Goal: Task Accomplishment & Management: Use online tool/utility

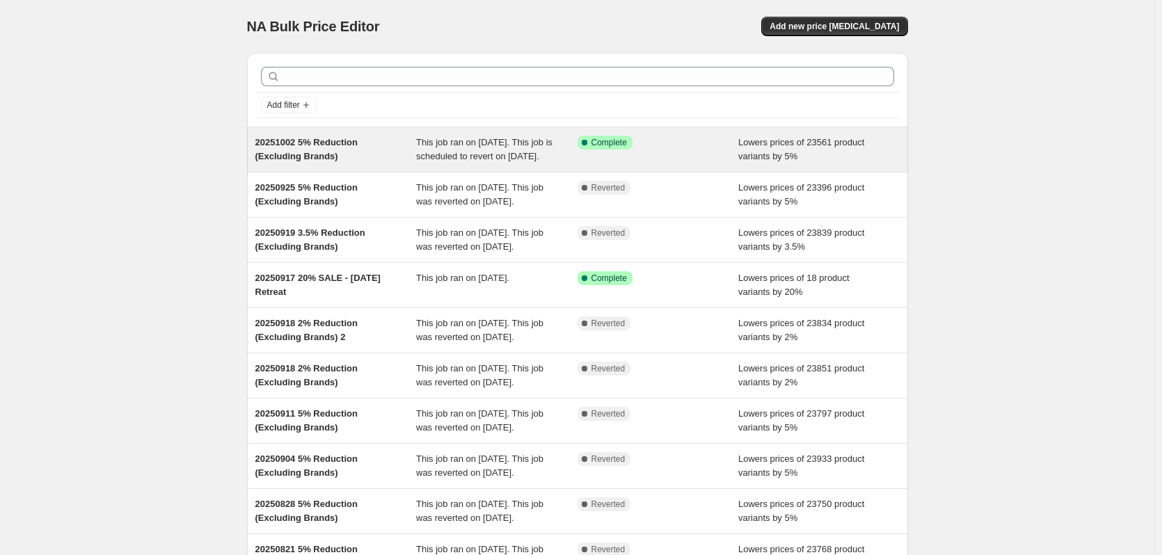
click at [706, 145] on div "Success Complete Complete" at bounding box center [648, 143] width 141 height 14
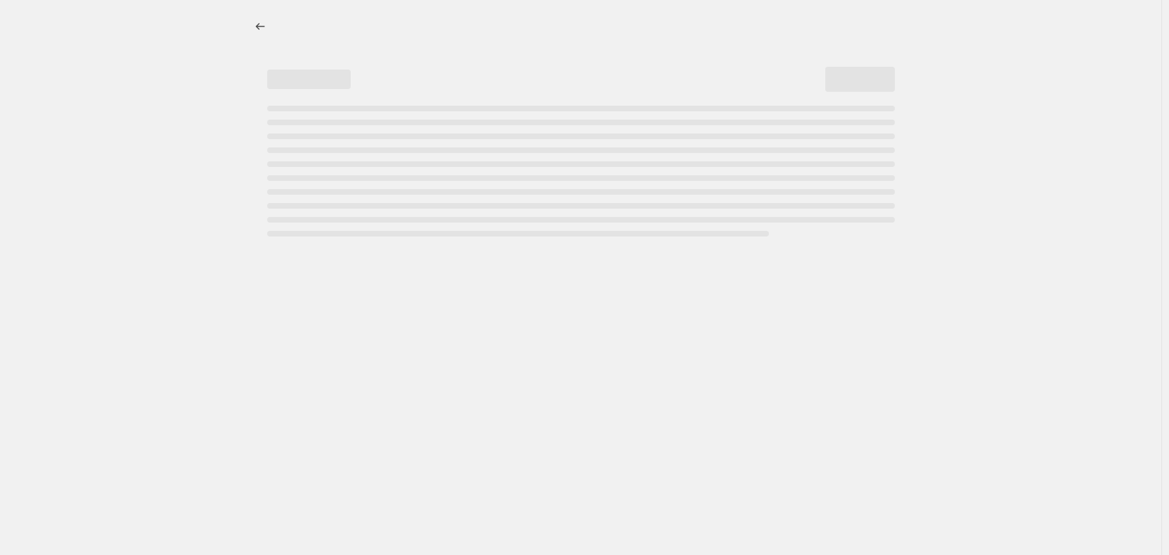
select select "percentage"
select select "no_change"
select select "vendor"
select select "not_equal"
select select "vendor"
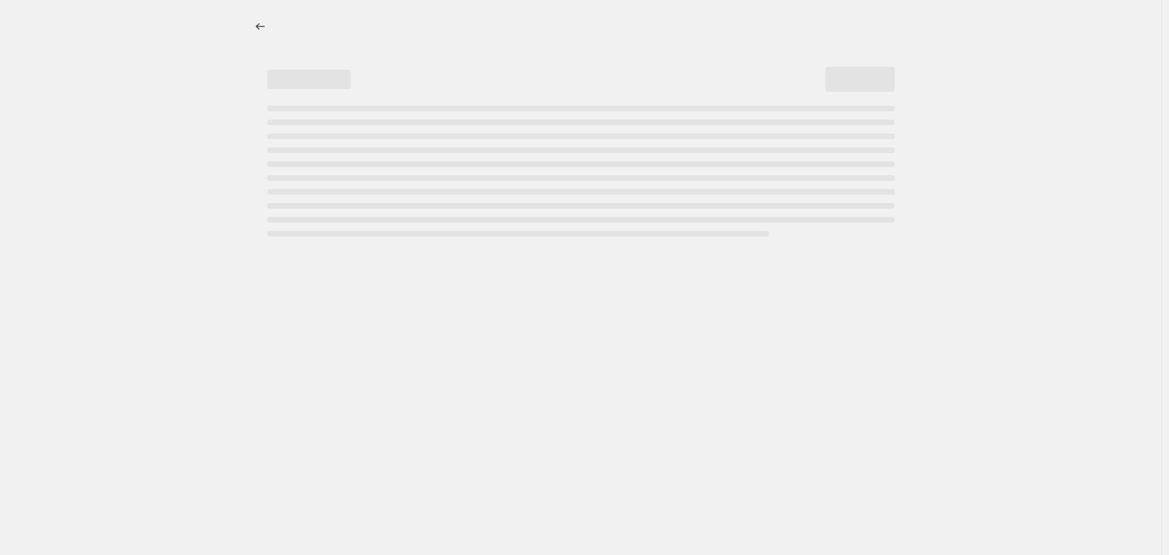
select select "not_equal"
select select "vendor"
select select "not_equal"
select select "vendor"
select select "not_equal"
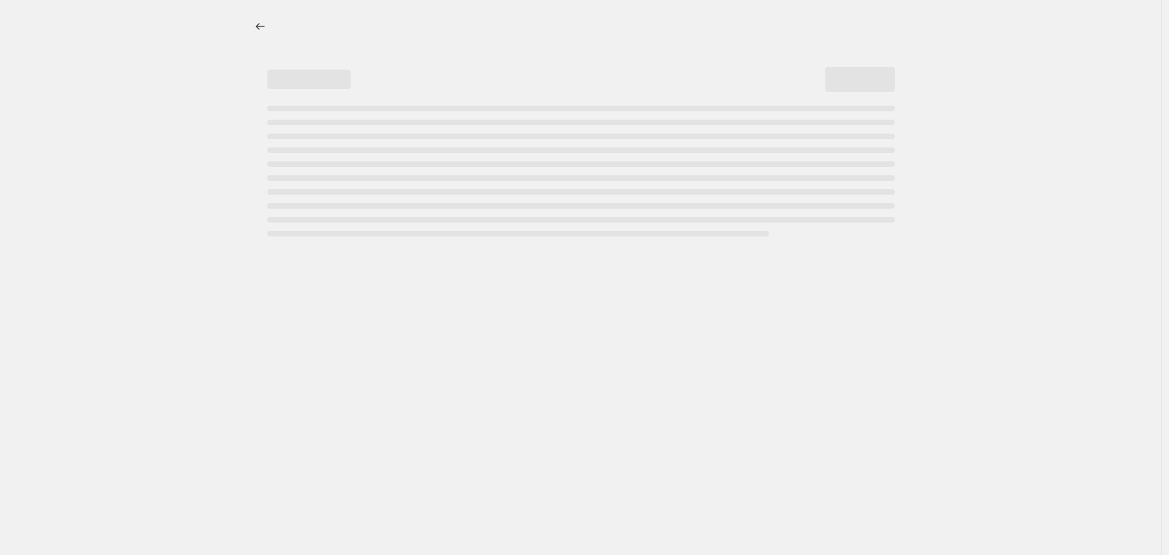
select select "vendor"
select select "not_equal"
select select "vendor"
select select "not_equal"
select select "product_status"
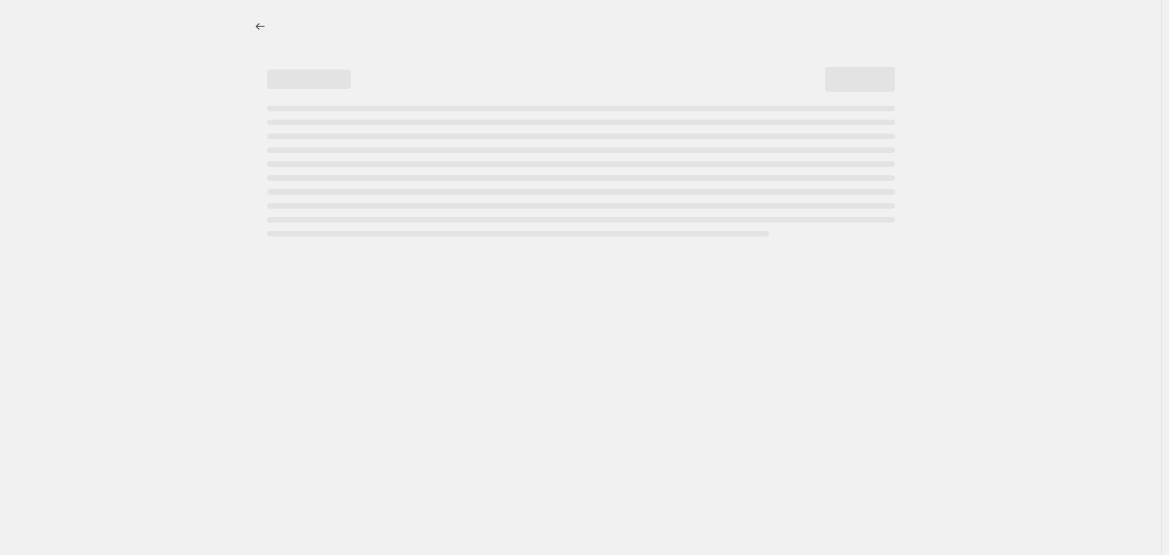
select select "not_equal"
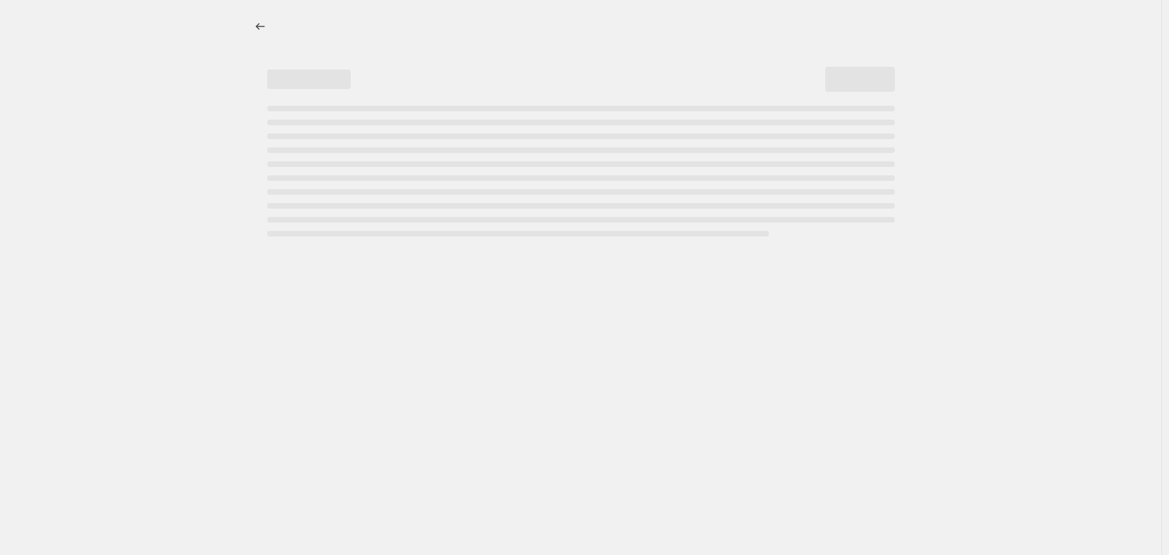
select select "not_equal"
select select "tag"
select select "not_equal"
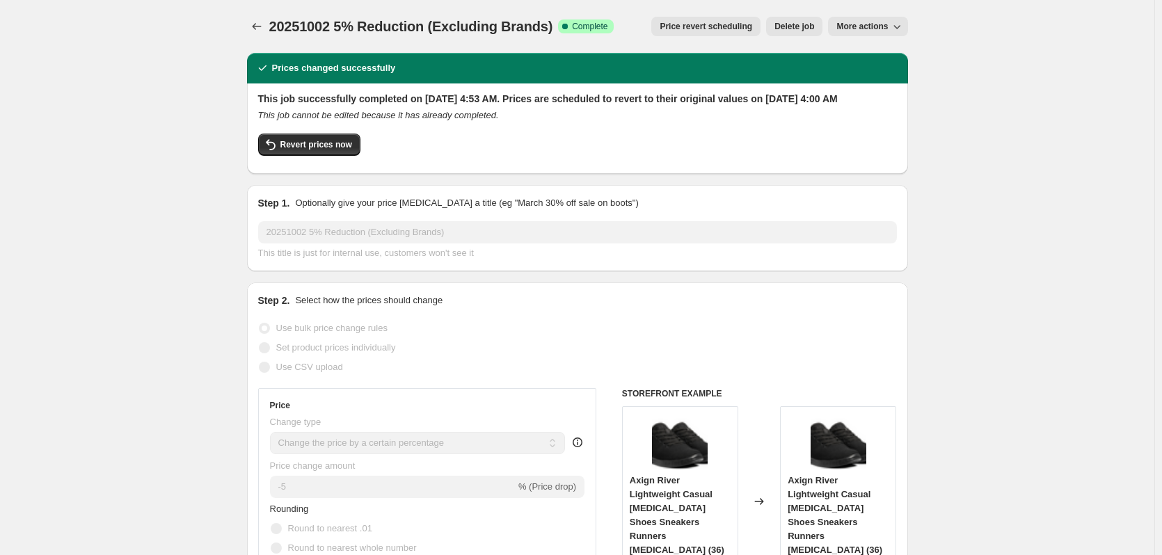
click at [880, 31] on span "More actions" at bounding box center [861, 26] width 51 height 11
click at [873, 50] on span "Copy to new job" at bounding box center [871, 55] width 65 height 10
select select "percentage"
select select "no_change"
select select "vendor"
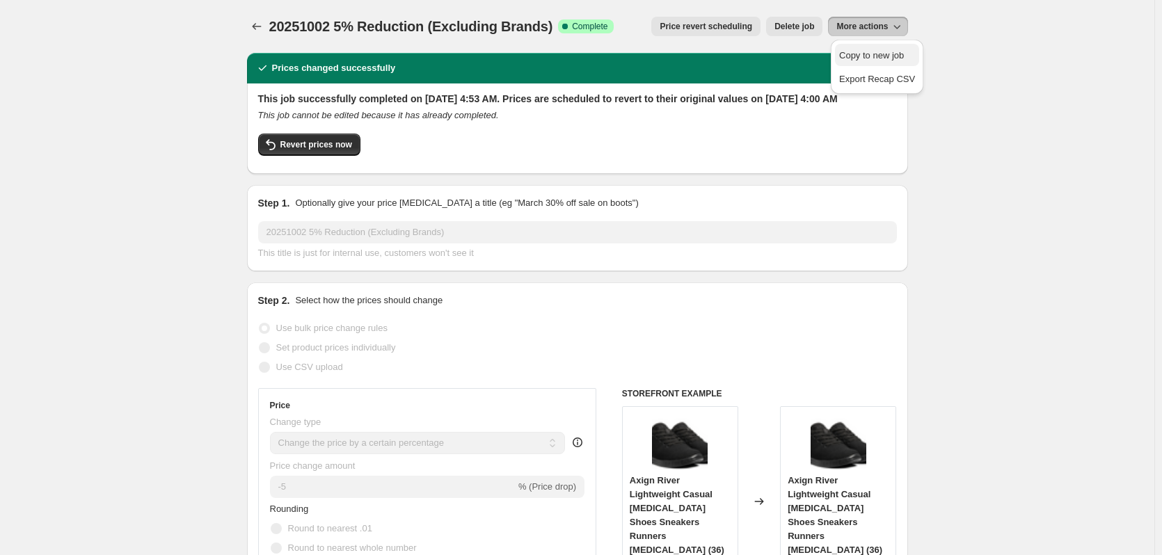
select select "not_equal"
select select "vendor"
select select "not_equal"
select select "vendor"
select select "not_equal"
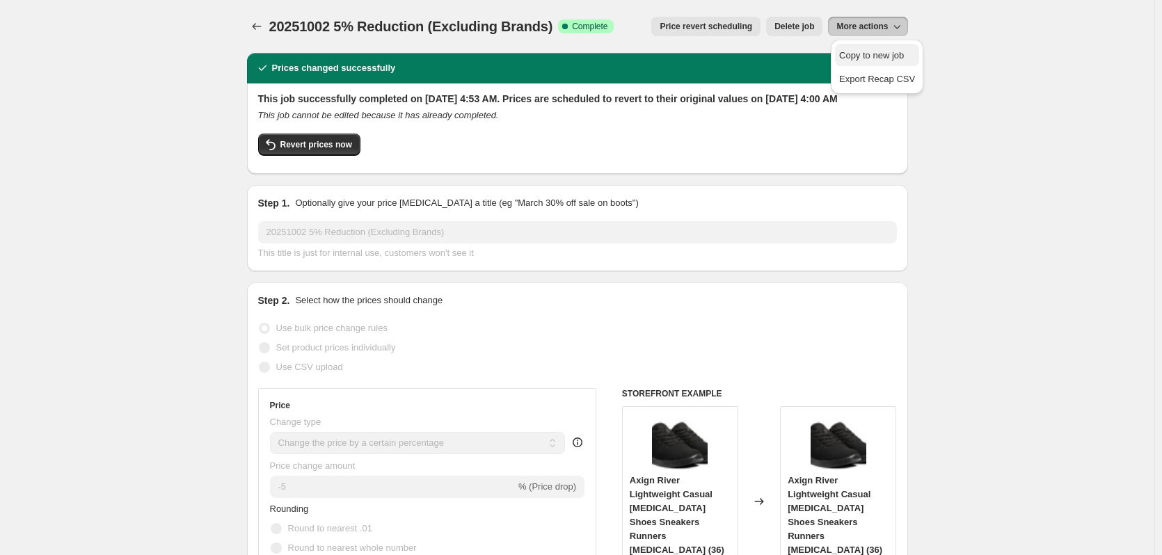
select select "vendor"
select select "not_equal"
select select "vendor"
select select "not_equal"
select select "vendor"
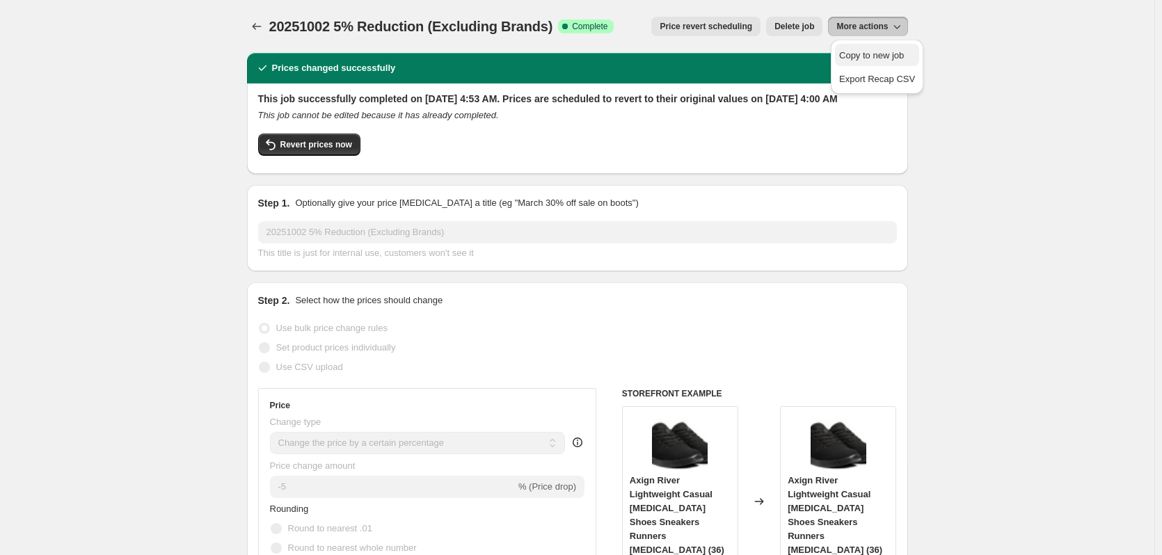
select select "not_equal"
select select "product_status"
select select "not_equal"
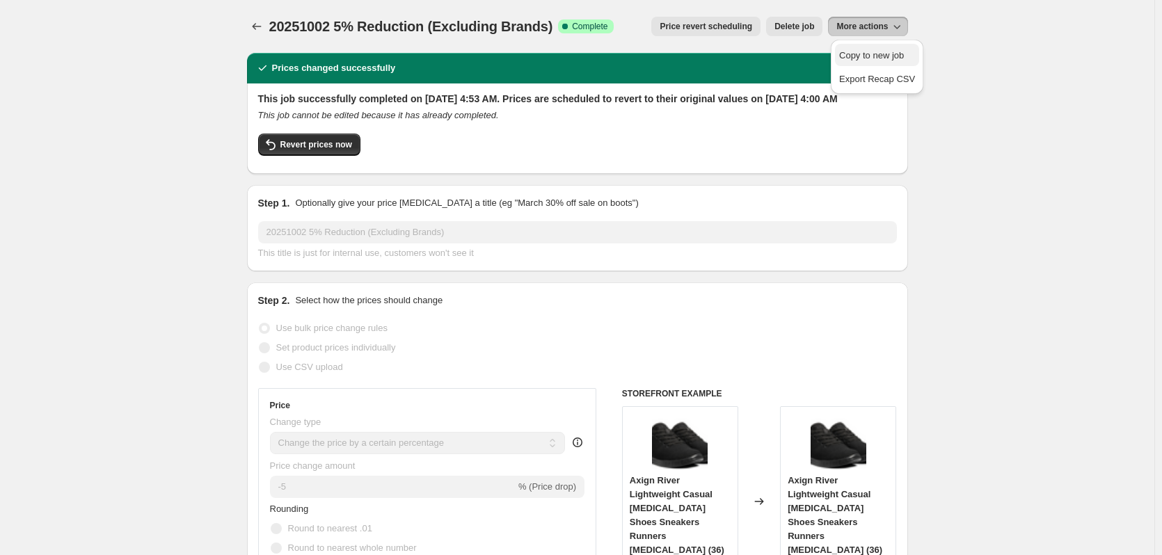
select select "not_equal"
select select "tag"
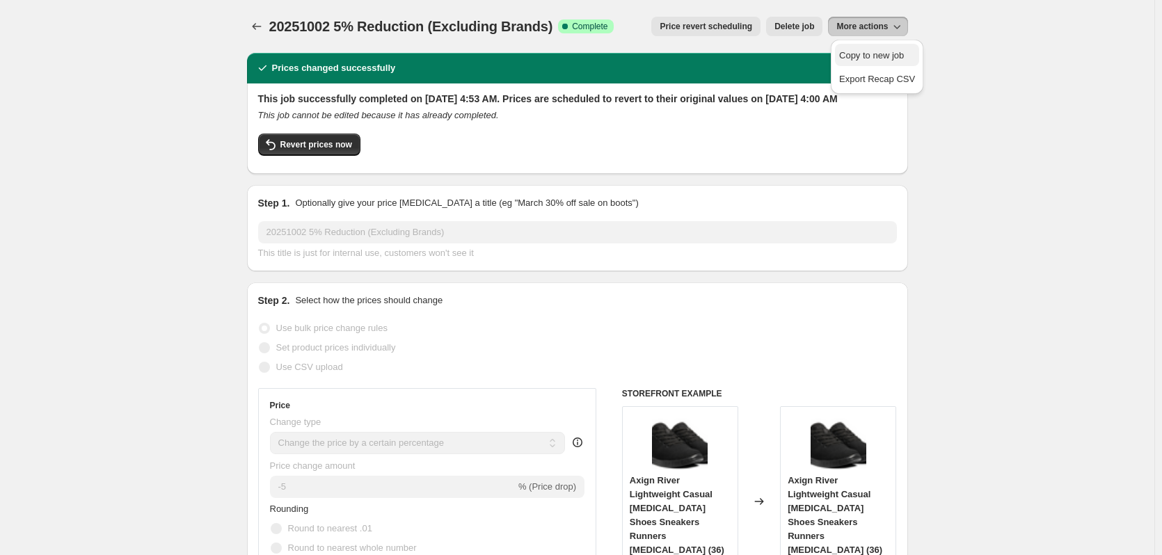
select select "not_equal"
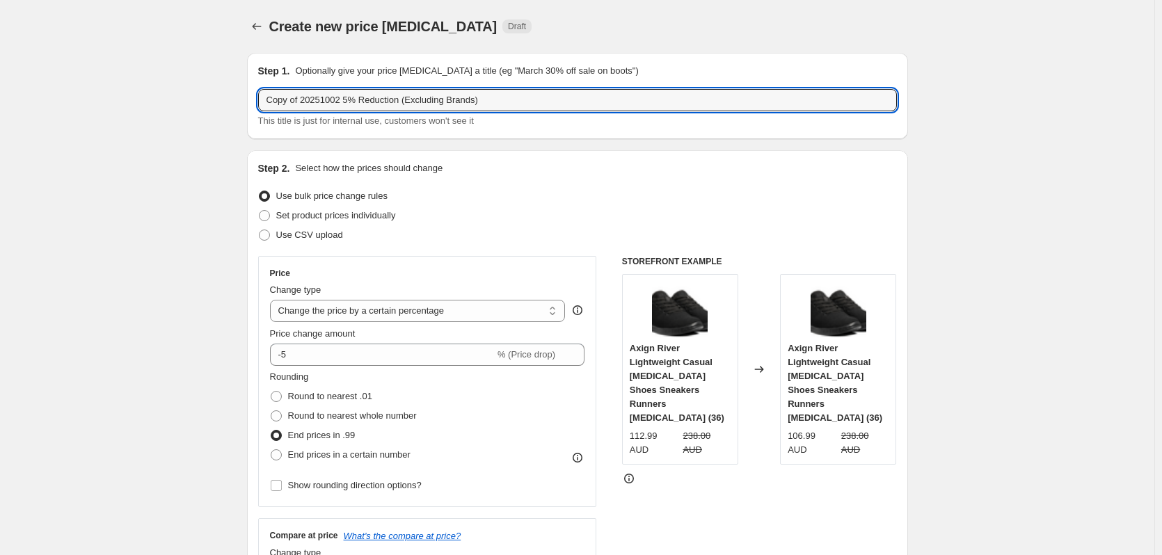
drag, startPoint x: 304, startPoint y: 103, endPoint x: 207, endPoint y: 99, distance: 97.5
click at [312, 101] on input "20251002 5% Reduction (Excluding Brands)" at bounding box center [577, 100] width 639 height 22
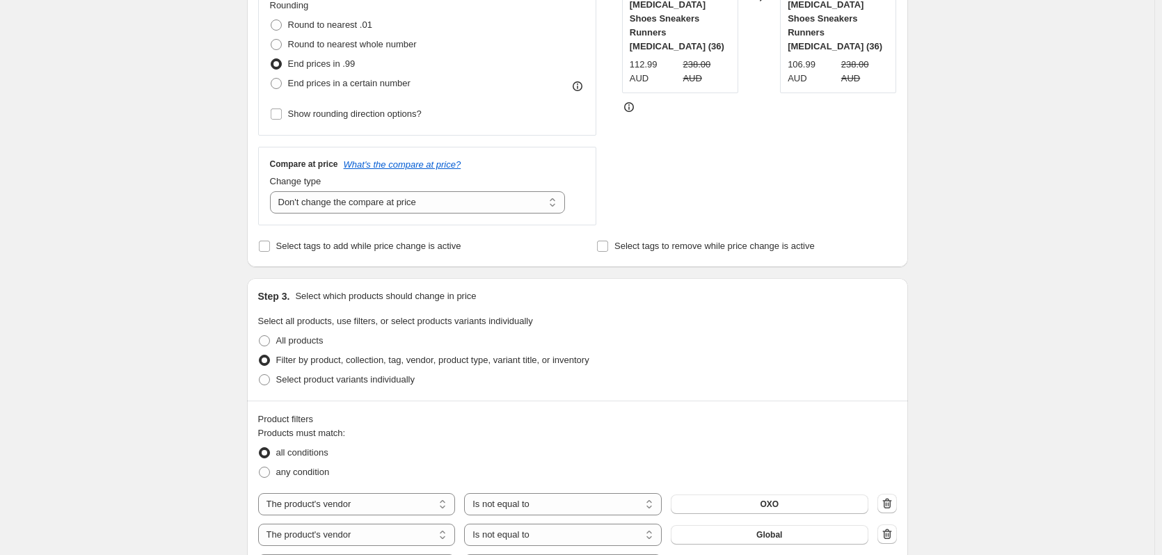
scroll to position [209, 0]
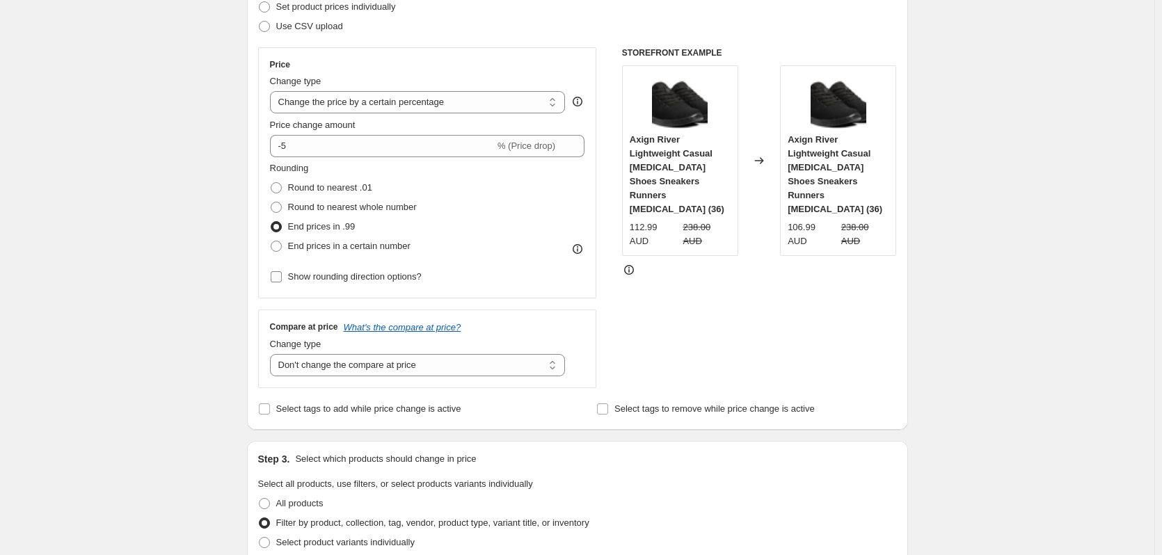
type input "20251009 5% Reduction (Excluding Brands)"
click at [342, 274] on span "Show rounding direction options?" at bounding box center [355, 276] width 134 height 10
click at [282, 274] on input "Show rounding direction options?" at bounding box center [276, 276] width 11 height 11
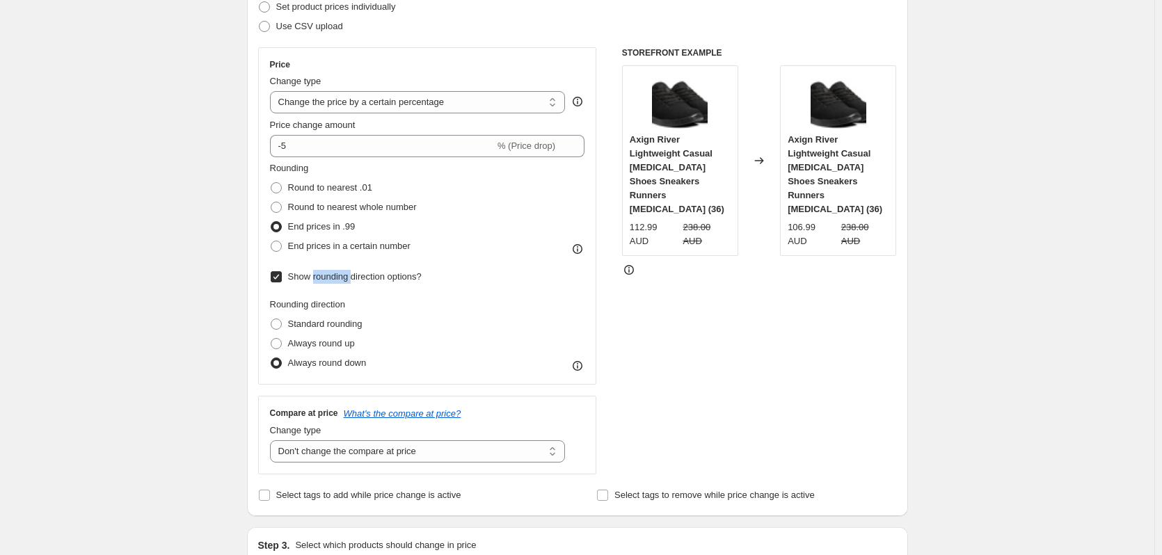
click at [342, 274] on span "Show rounding direction options?" at bounding box center [355, 276] width 134 height 10
click at [282, 274] on input "Show rounding direction options?" at bounding box center [276, 276] width 11 height 11
checkbox input "false"
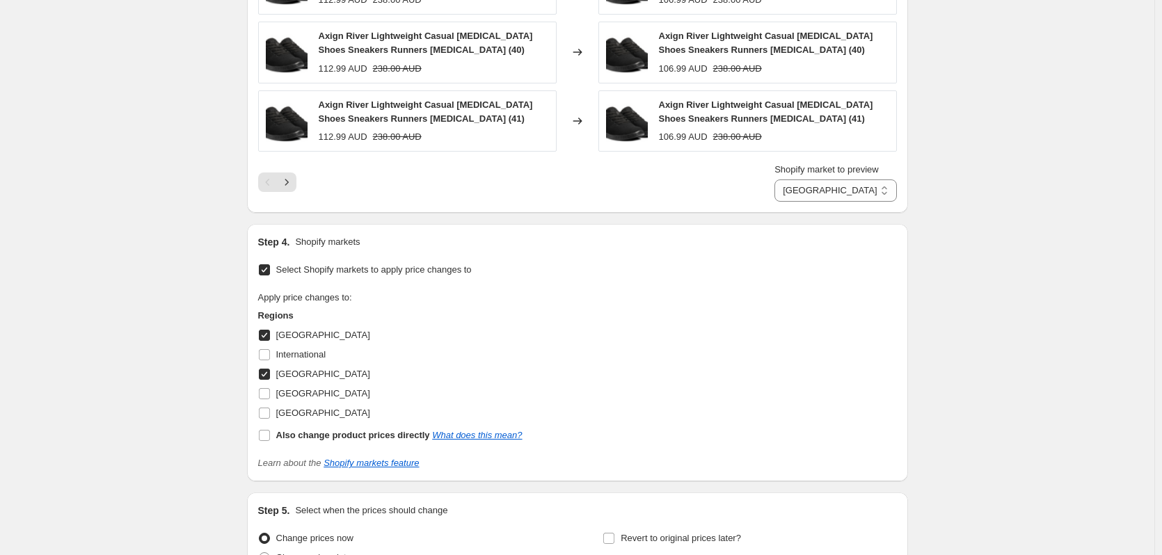
scroll to position [1809, 0]
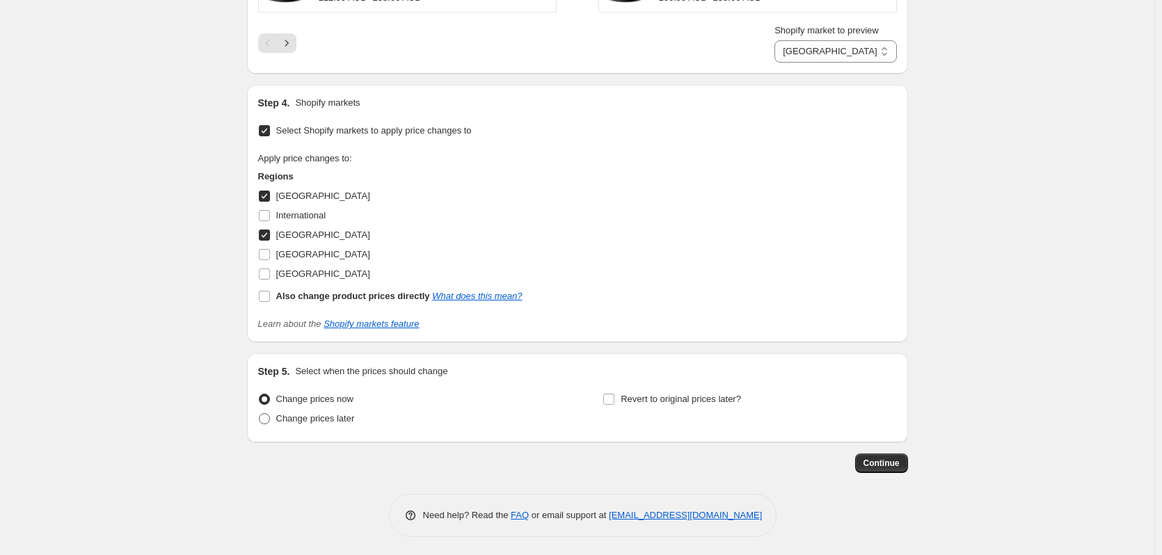
click at [328, 420] on span "Change prices later" at bounding box center [315, 418] width 79 height 10
click at [260, 414] on input "Change prices later" at bounding box center [259, 413] width 1 height 1
radio input "true"
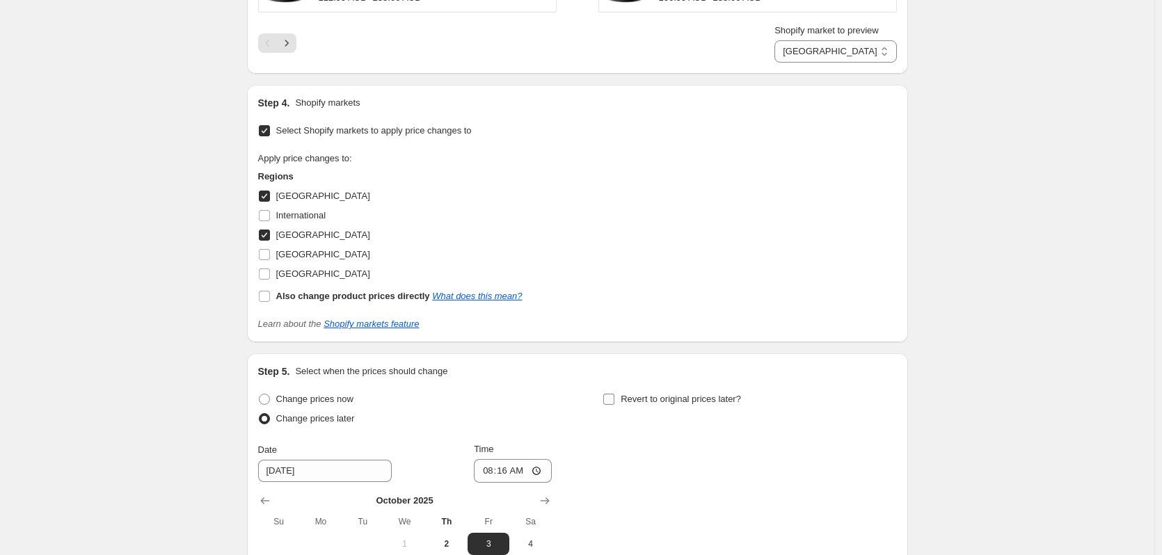
click at [672, 402] on span "Revert to original prices later?" at bounding box center [681, 399] width 120 height 10
click at [614, 402] on input "Revert to original prices later?" at bounding box center [608, 399] width 11 height 11
checkbox input "true"
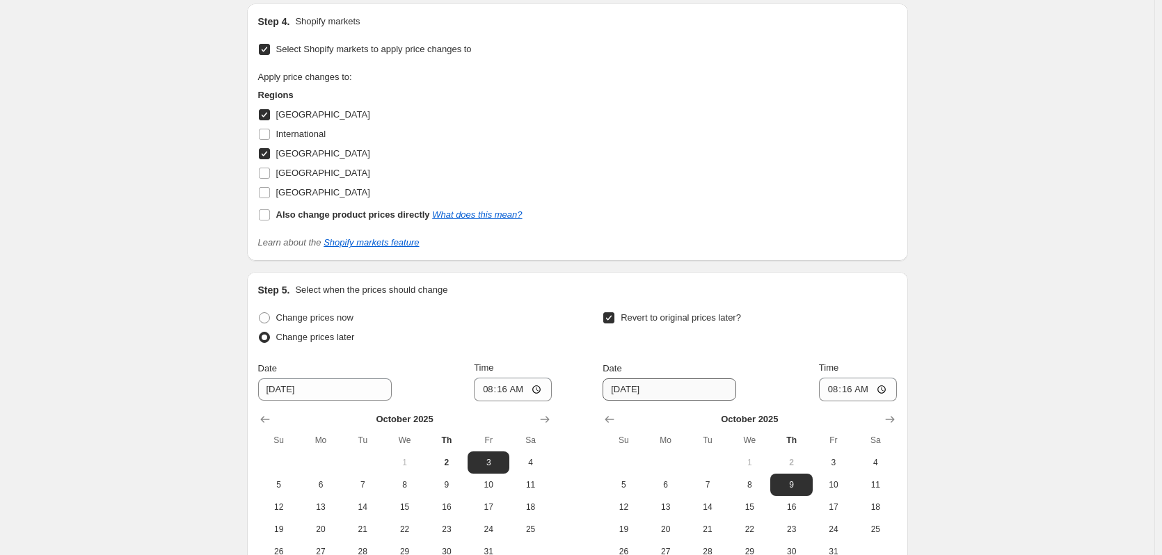
scroll to position [2050, 0]
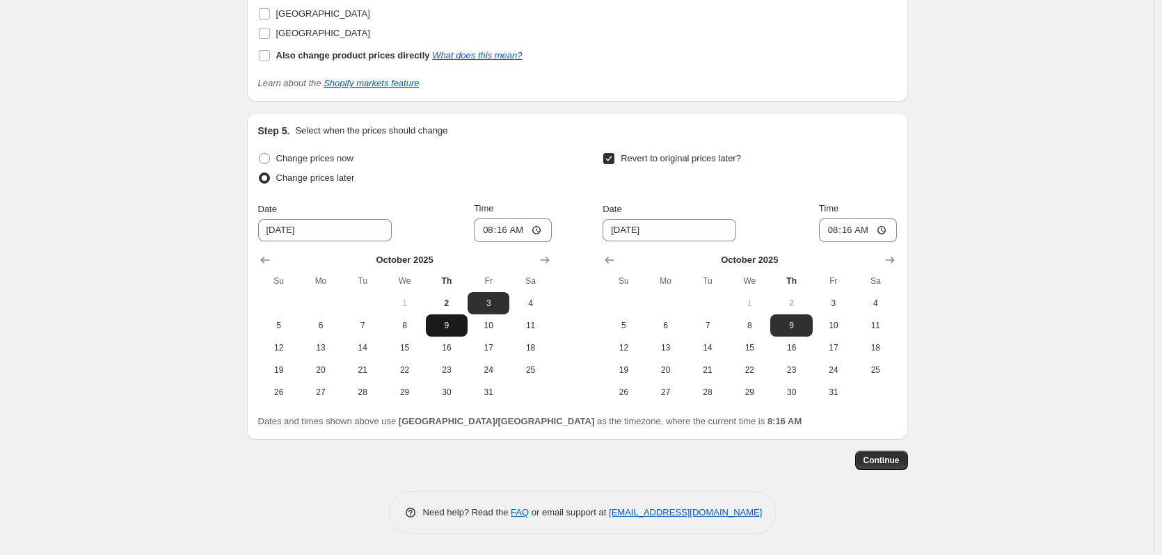
click at [447, 326] on span "9" at bounding box center [446, 325] width 31 height 11
type input "[DATE]"
click at [483, 236] on input "08:16" at bounding box center [513, 231] width 78 height 24
type input "04:45"
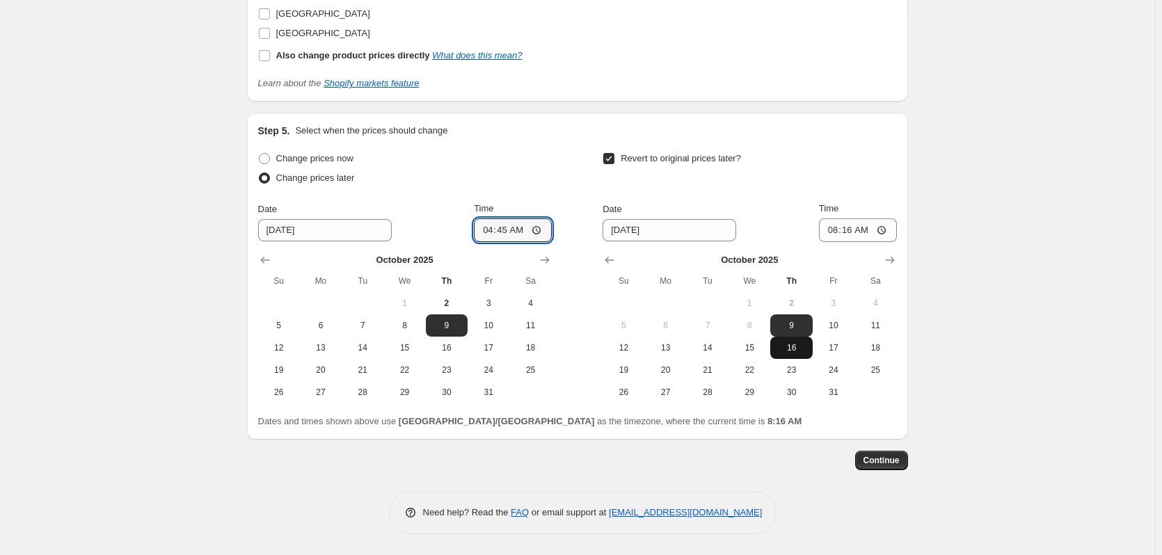
click at [800, 344] on span "16" at bounding box center [791, 347] width 31 height 11
type input "[DATE]"
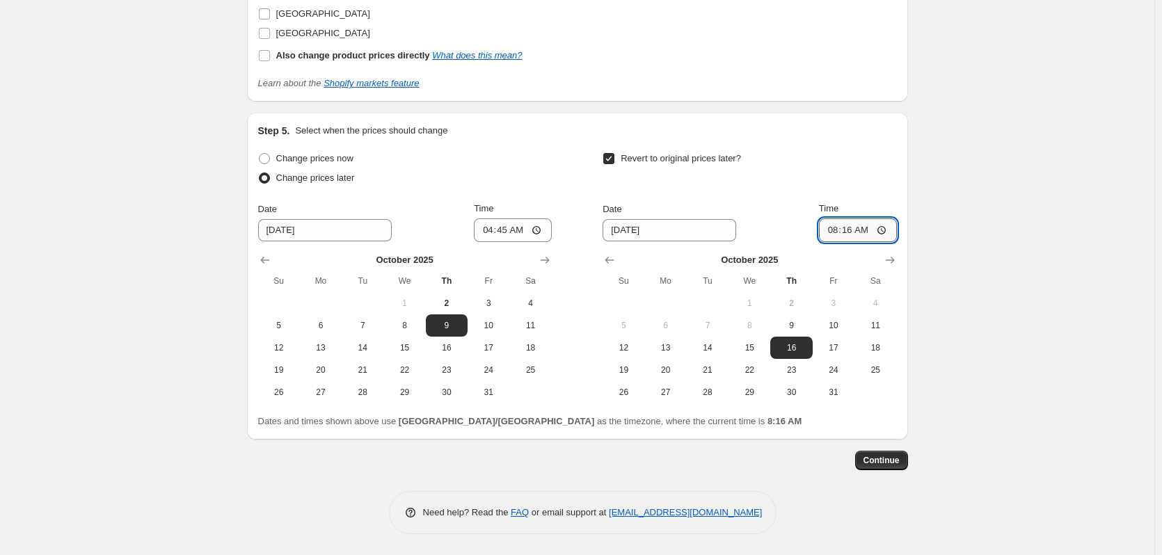
click at [832, 234] on input "08:16" at bounding box center [858, 231] width 78 height 24
type input "04:00"
click at [893, 454] on button "Continue" at bounding box center [881, 460] width 53 height 19
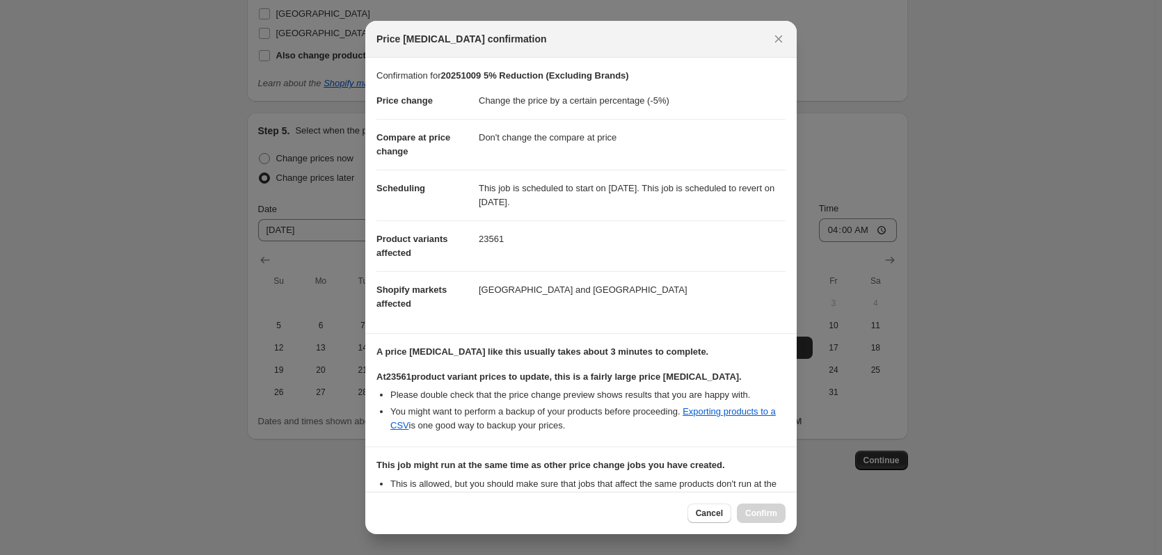
scroll to position [183, 0]
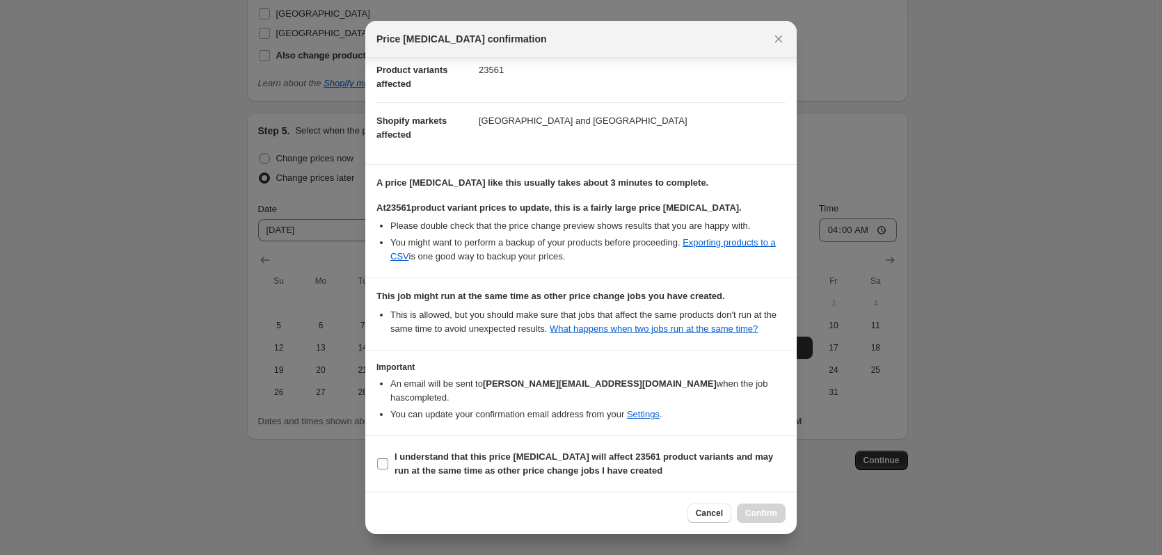
click at [534, 456] on b "I understand that this price [MEDICAL_DATA] will affect 23561 product variants …" at bounding box center [584, 464] width 379 height 24
click at [388, 459] on input "I understand that this price [MEDICAL_DATA] will affect 23561 product variants …" at bounding box center [382, 464] width 11 height 11
checkbox input "true"
click at [752, 509] on span "Confirm" at bounding box center [761, 513] width 32 height 11
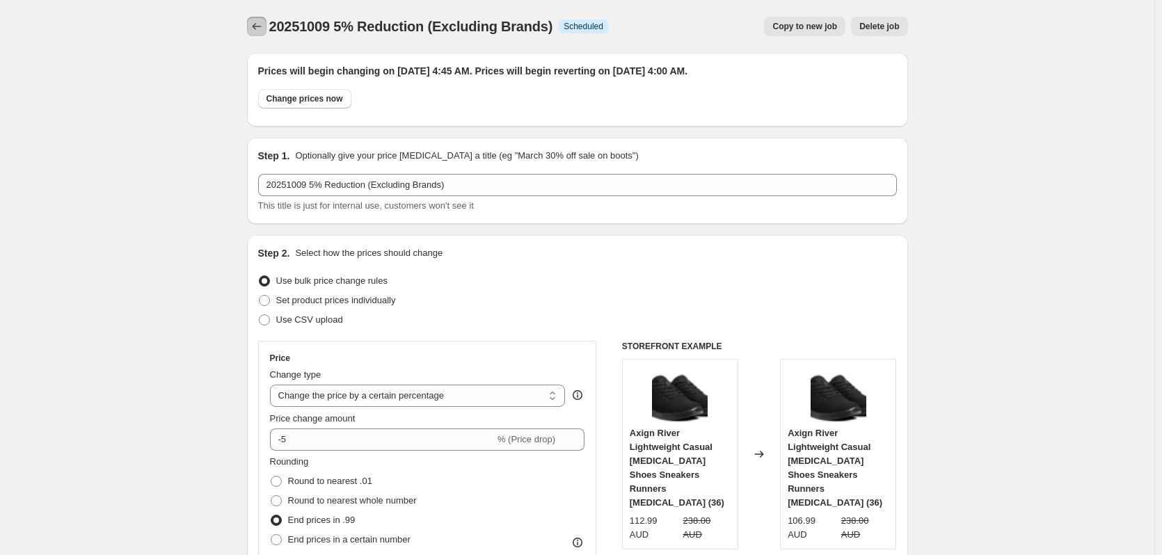
click at [264, 22] on icon "Price change jobs" at bounding box center [257, 26] width 14 height 14
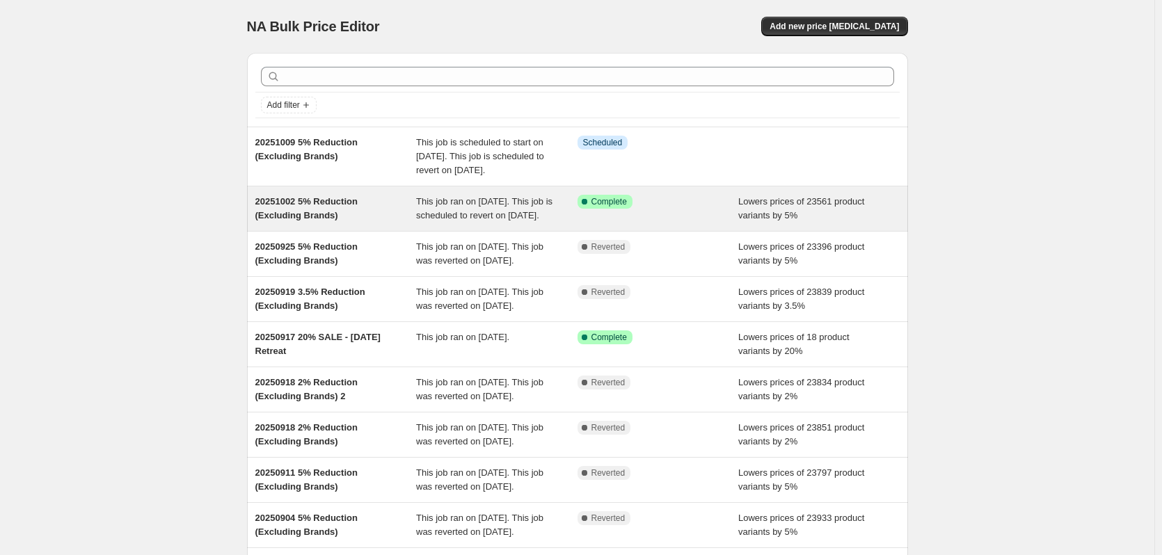
click at [738, 223] on div "Success Complete Complete" at bounding box center [658, 209] width 161 height 28
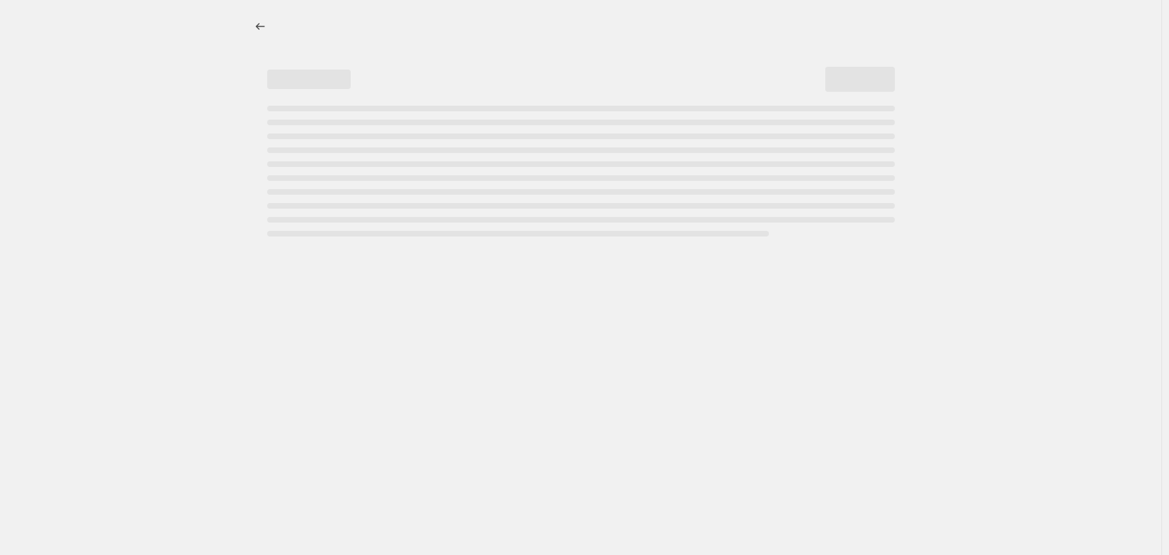
select select "percentage"
select select "no_change"
select select "vendor"
select select "not_equal"
select select "vendor"
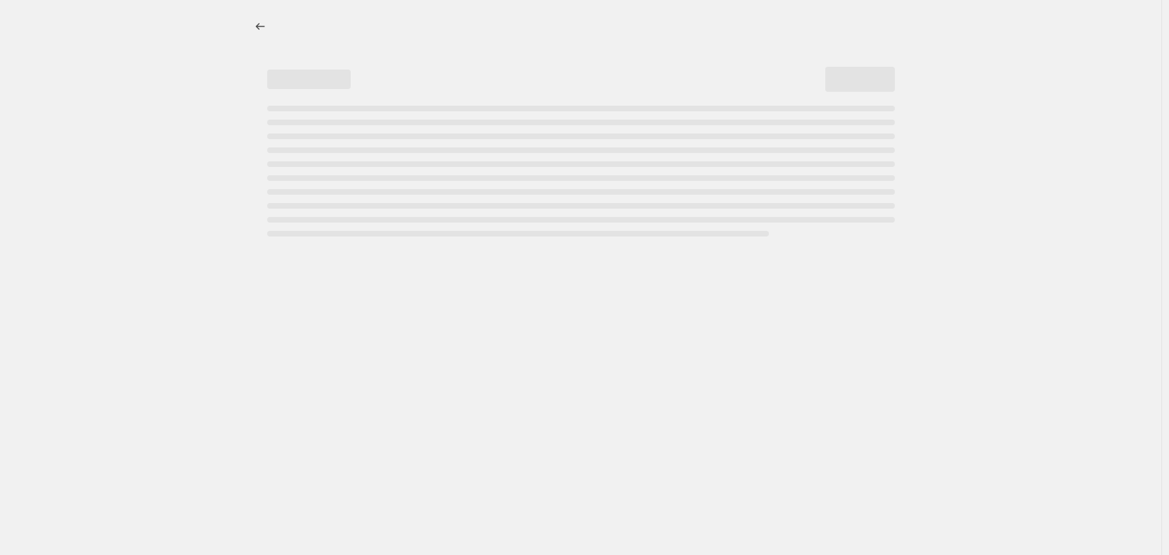
select select "not_equal"
select select "vendor"
select select "not_equal"
select select "vendor"
select select "not_equal"
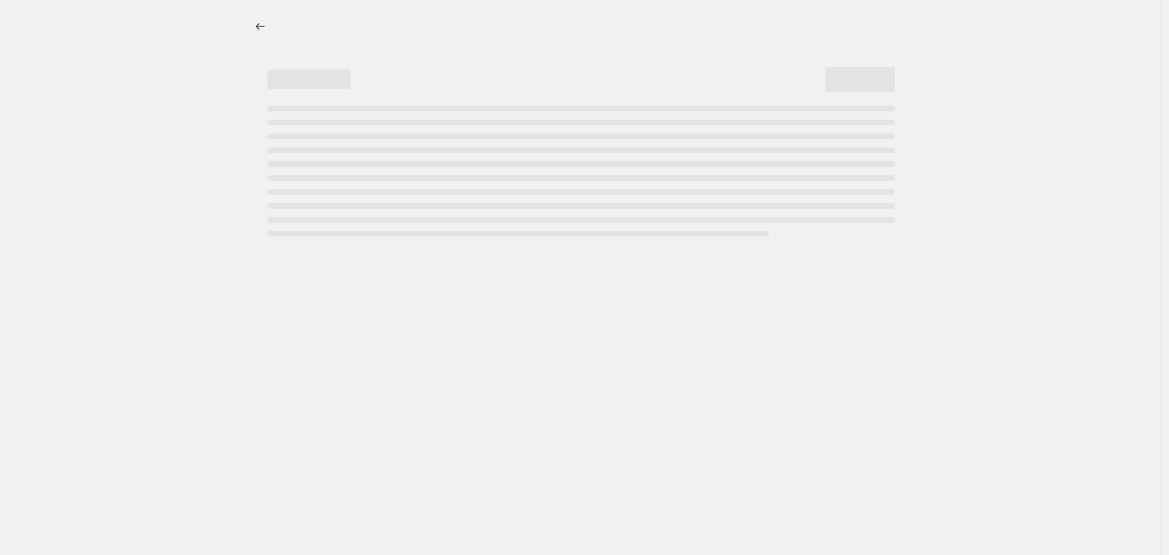
select select "vendor"
select select "not_equal"
select select "vendor"
select select "not_equal"
select select "product_status"
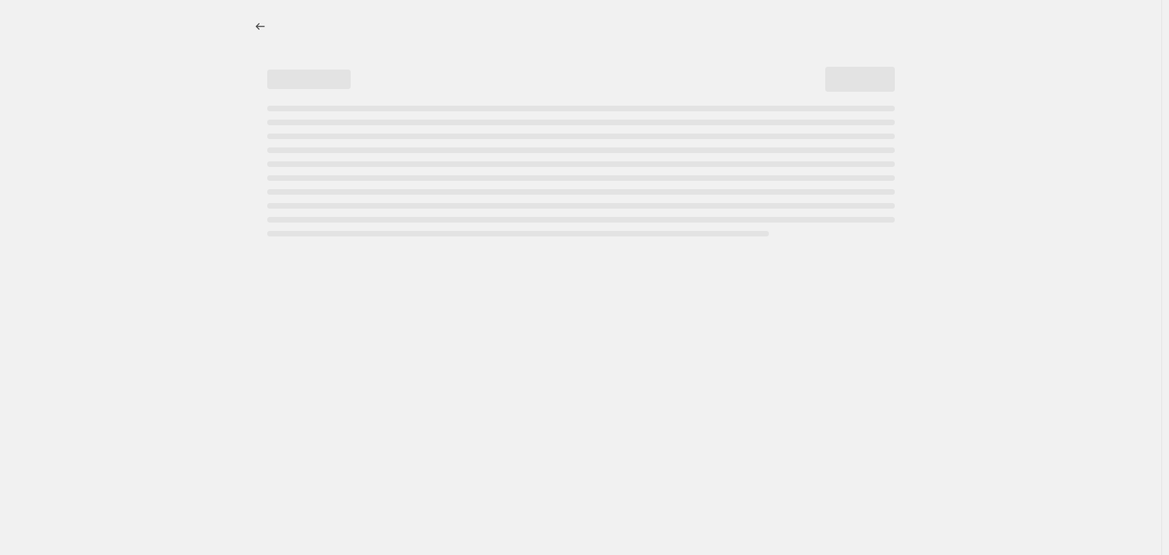
select select "not_equal"
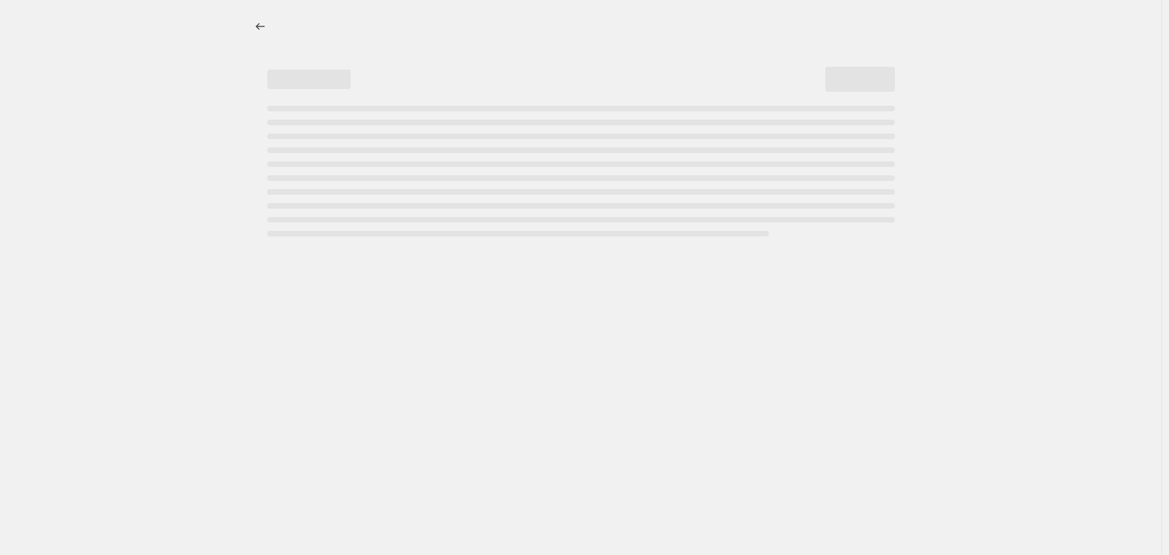
select select "not_equal"
select select "tag"
select select "not_equal"
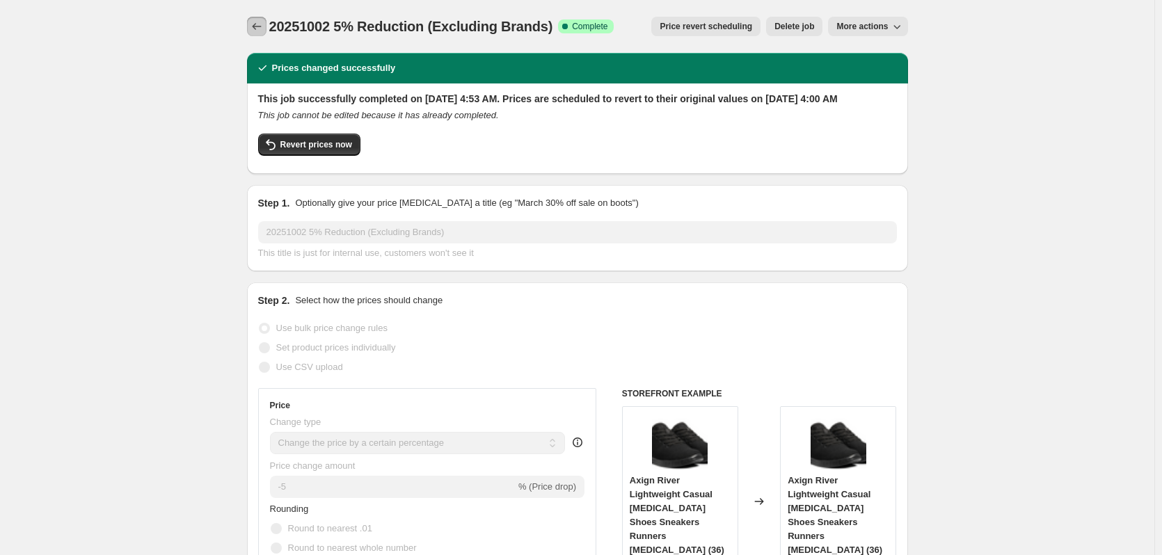
click at [251, 25] on button "Price change jobs" at bounding box center [256, 26] width 19 height 19
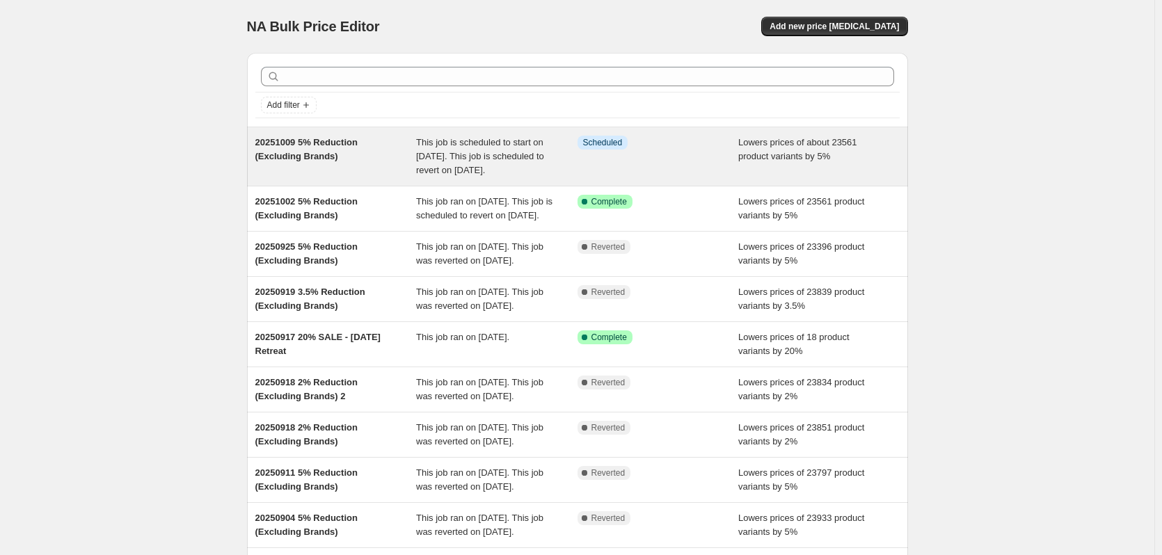
click at [697, 154] on div "Info Scheduled" at bounding box center [658, 157] width 161 height 42
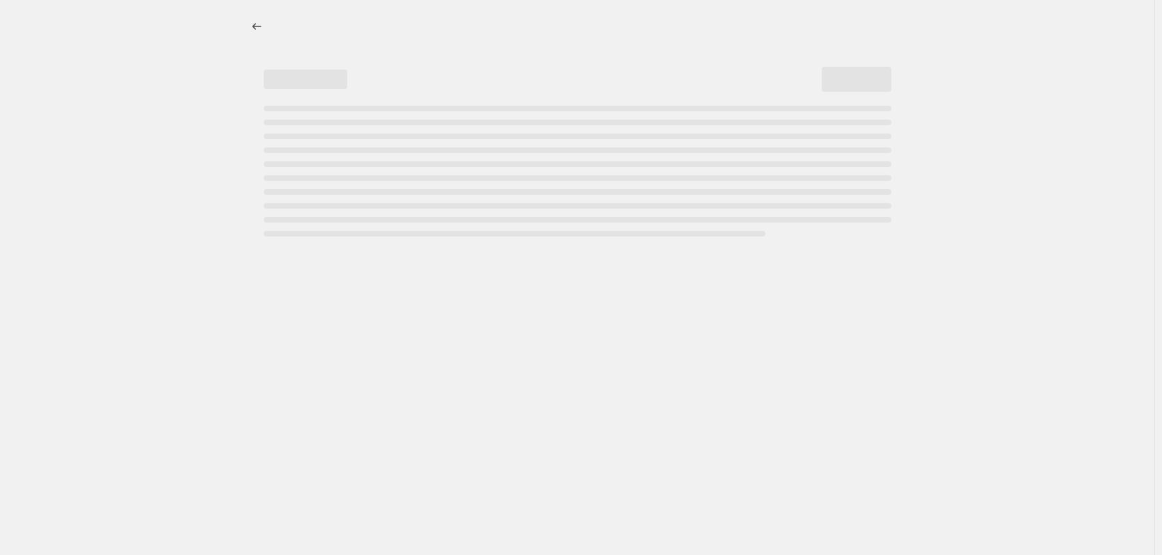
select select "percentage"
select select "no_change"
select select "vendor"
select select "not_equal"
select select "vendor"
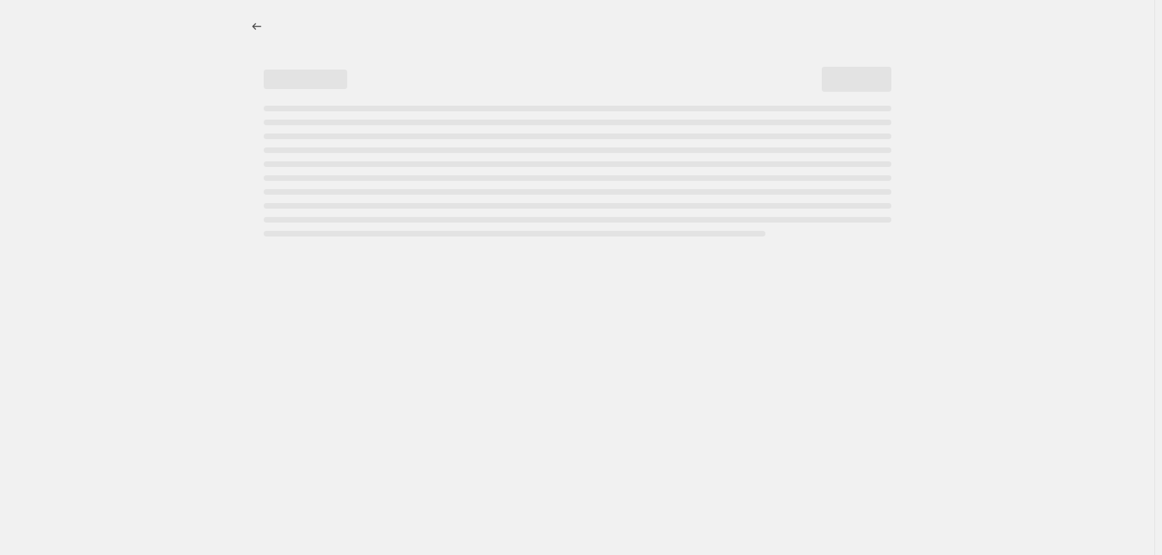
select select "not_equal"
select select "vendor"
select select "not_equal"
select select "vendor"
select select "not_equal"
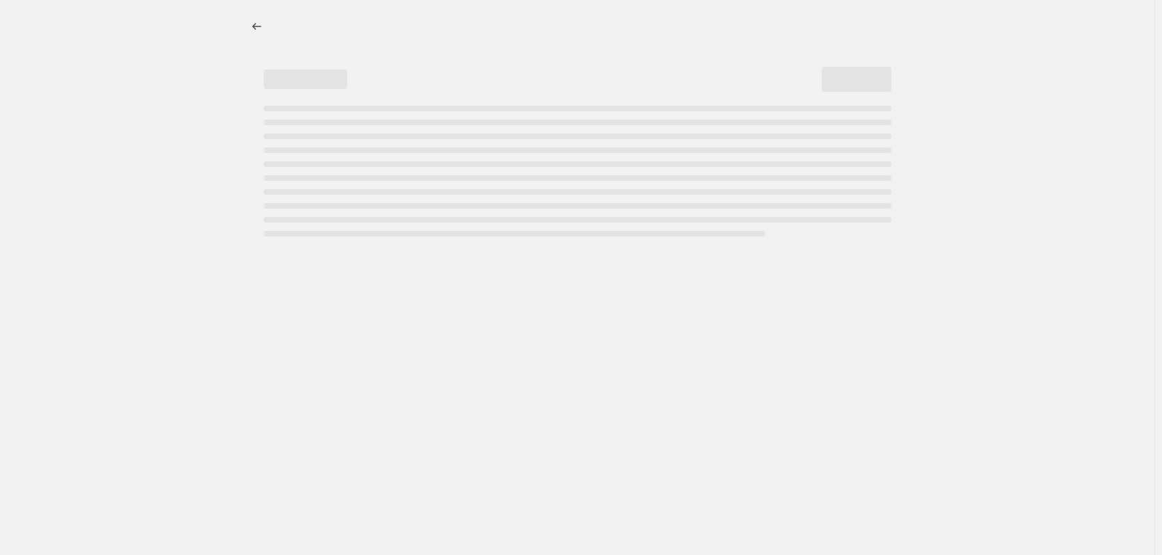
select select "vendor"
select select "not_equal"
select select "vendor"
select select "not_equal"
select select "product_status"
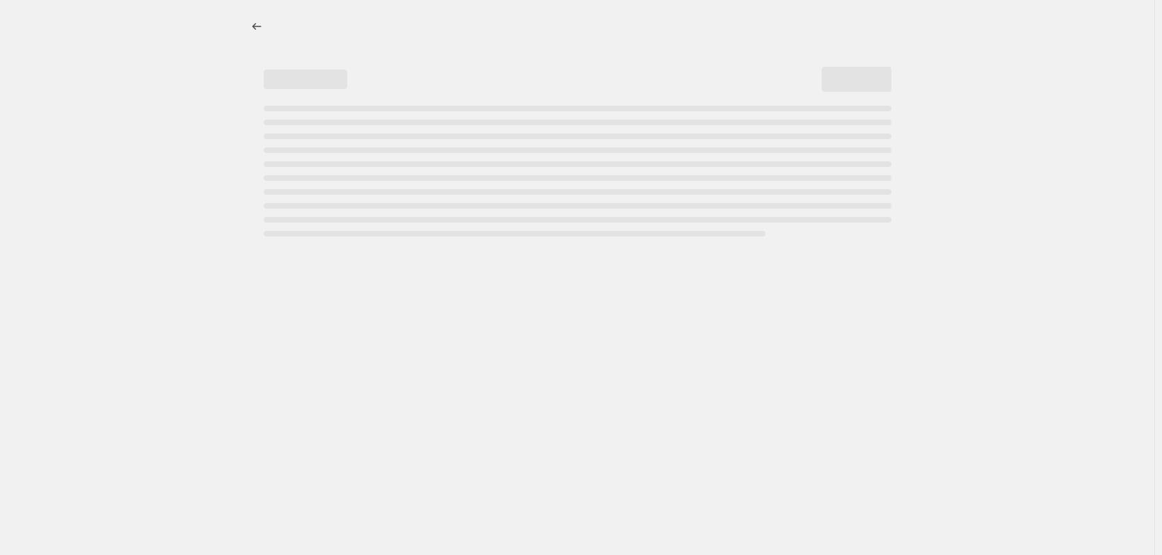
select select "not_equal"
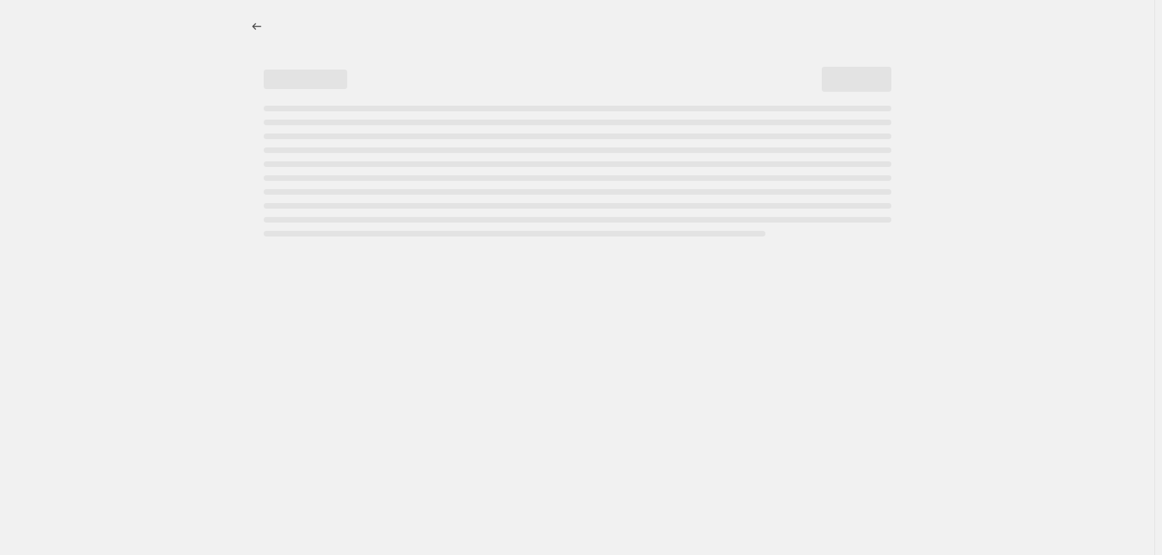
select select "not_equal"
select select "tag"
select select "not_equal"
